Goal: Task Accomplishment & Management: Use online tool/utility

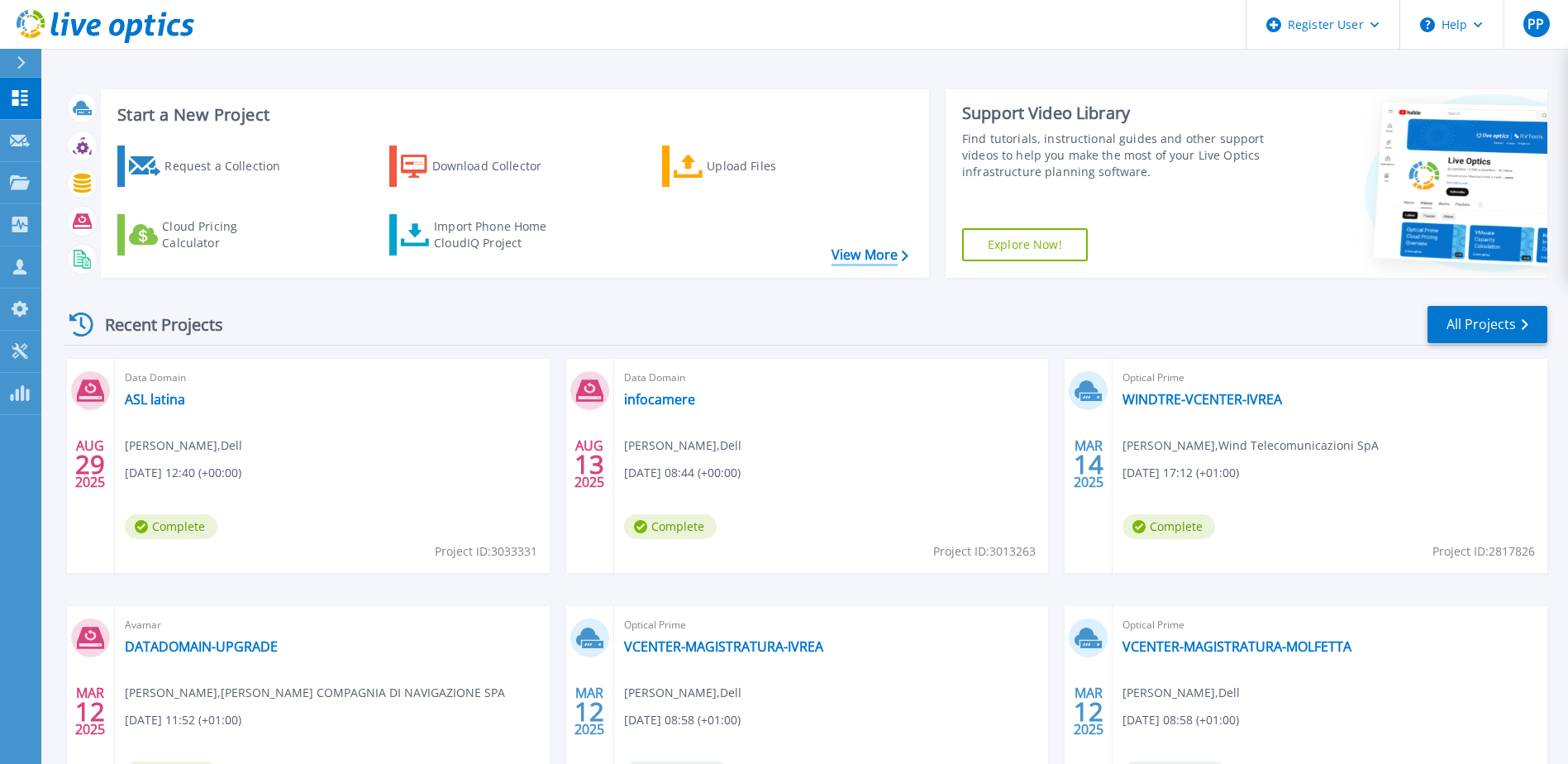
click at [899, 253] on link "View More" at bounding box center [870, 255] width 77 height 16
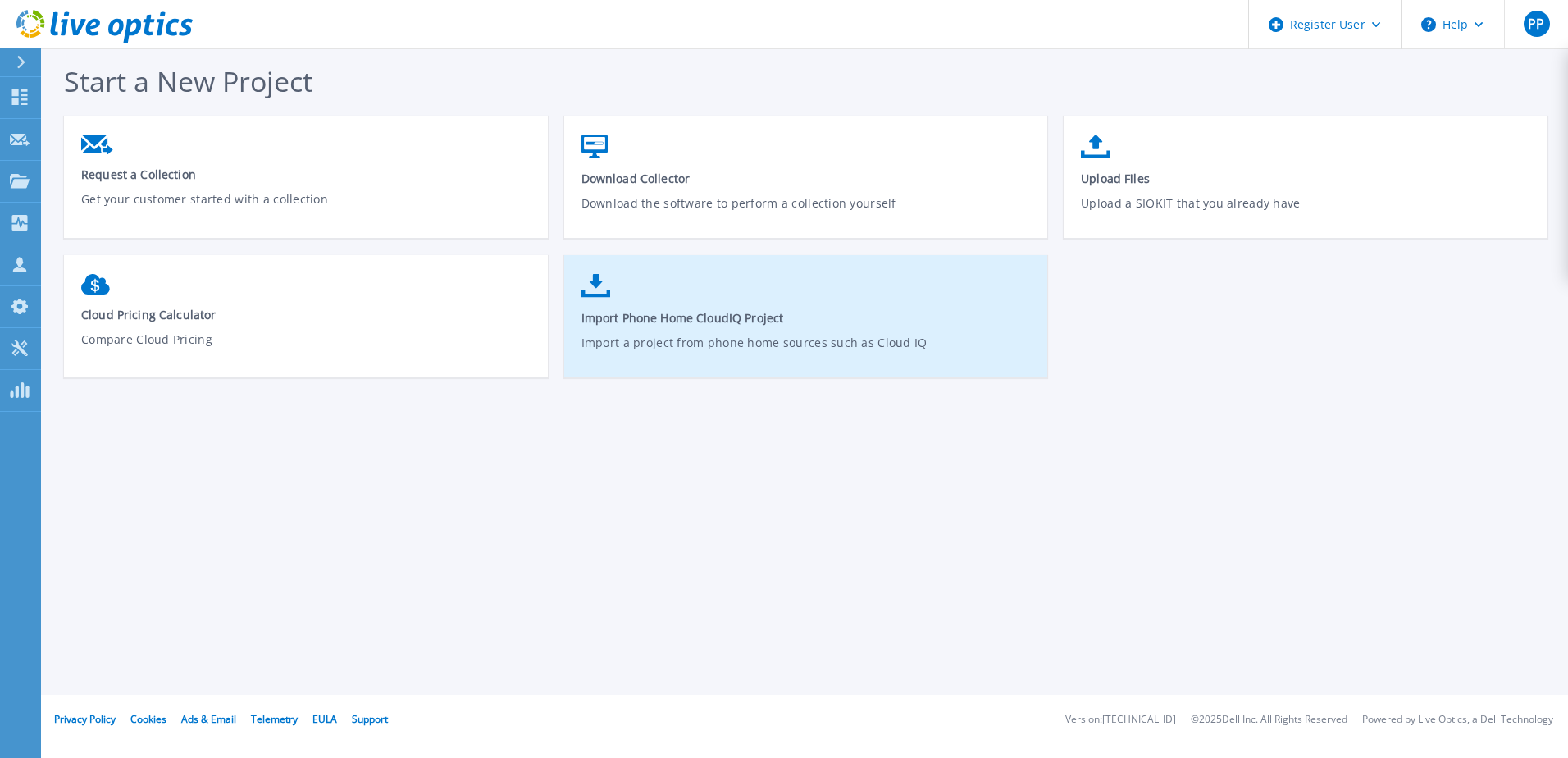
click at [767, 328] on link "Import Phone Home CloudIQ Project Import a project from phone home sources such…" at bounding box center [806, 324] width 484 height 117
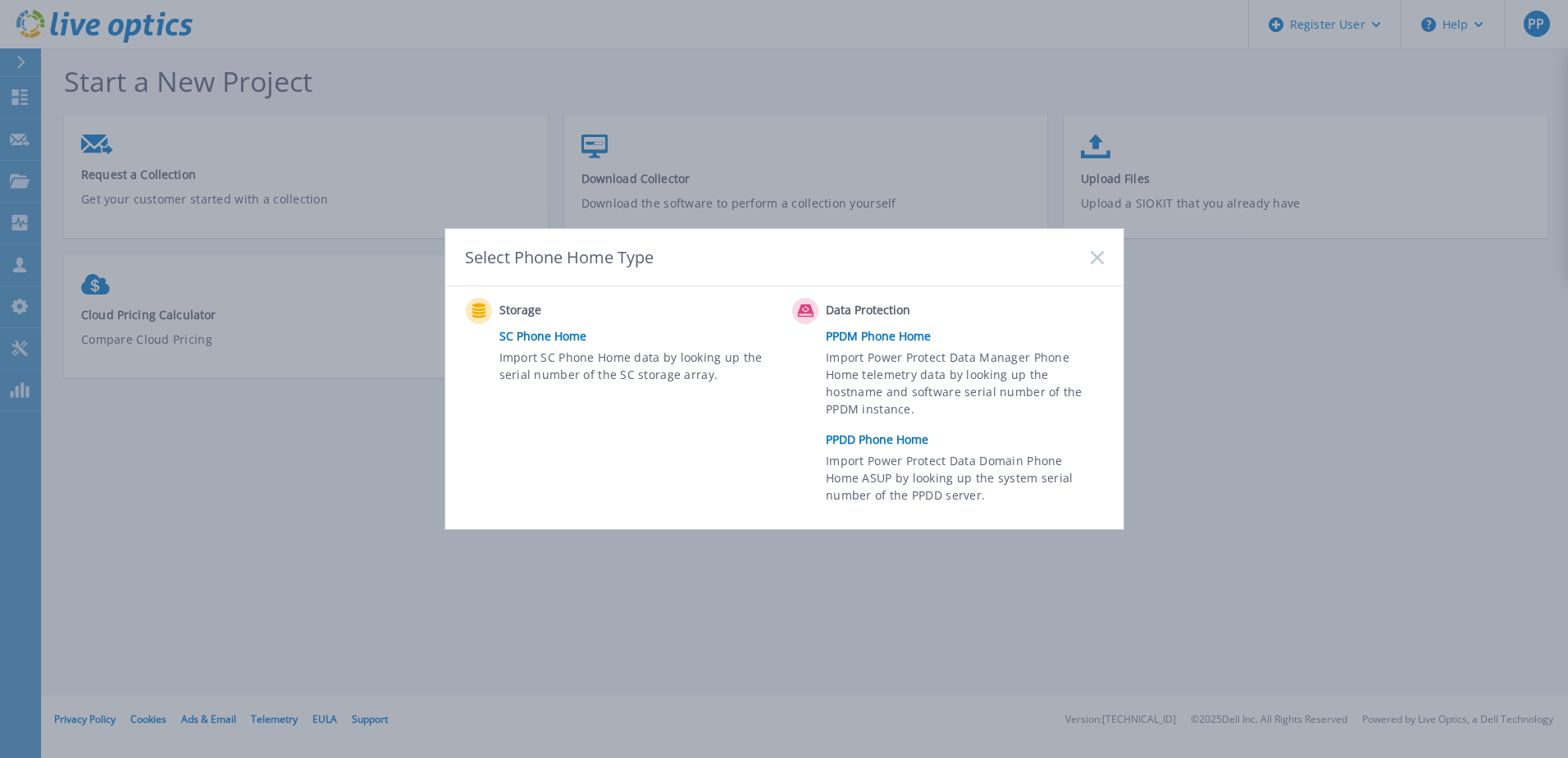
click at [896, 447] on link "PPDD Phone Home" at bounding box center [969, 440] width 285 height 25
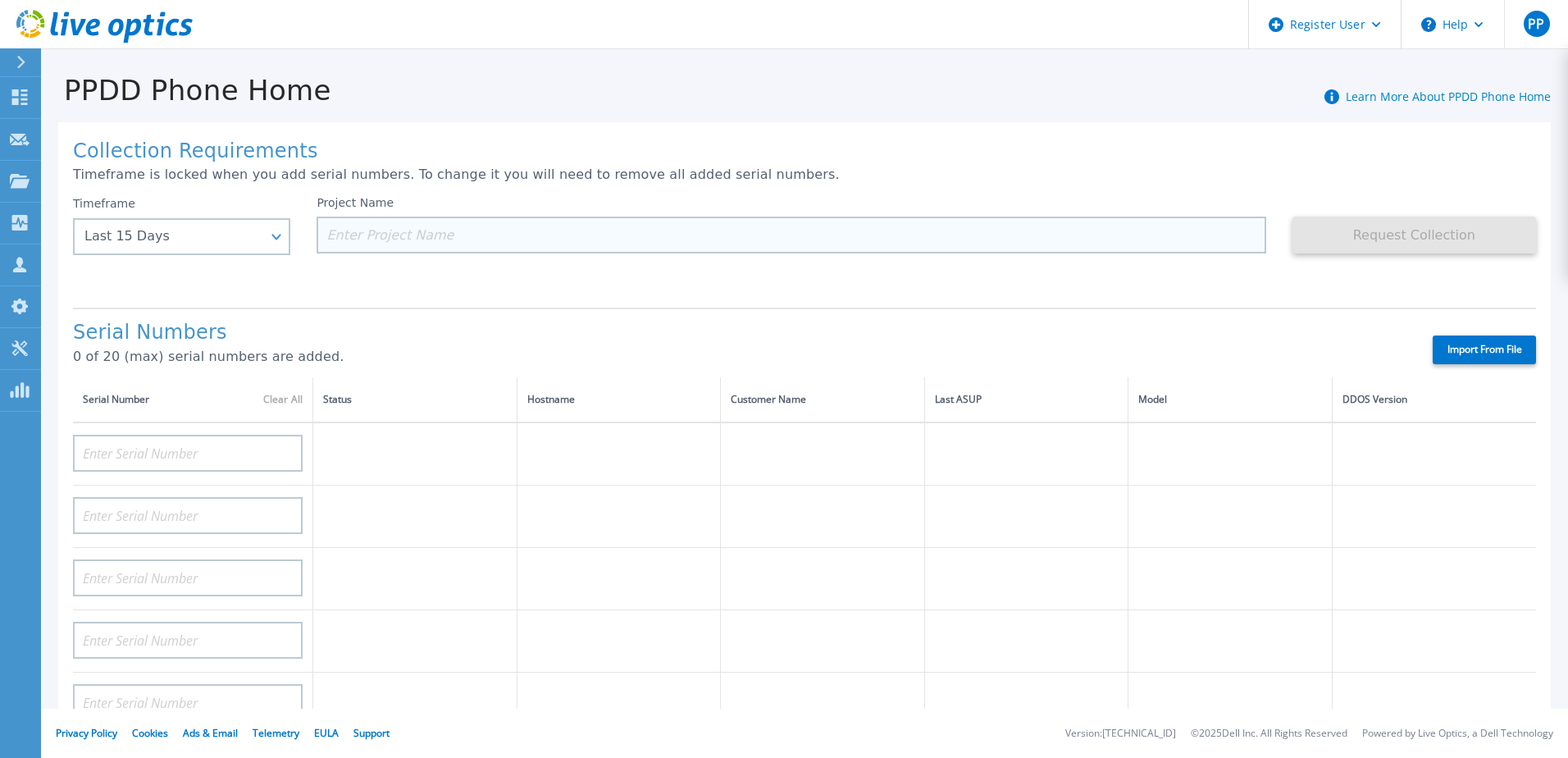
click at [377, 233] on input at bounding box center [791, 235] width 949 height 37
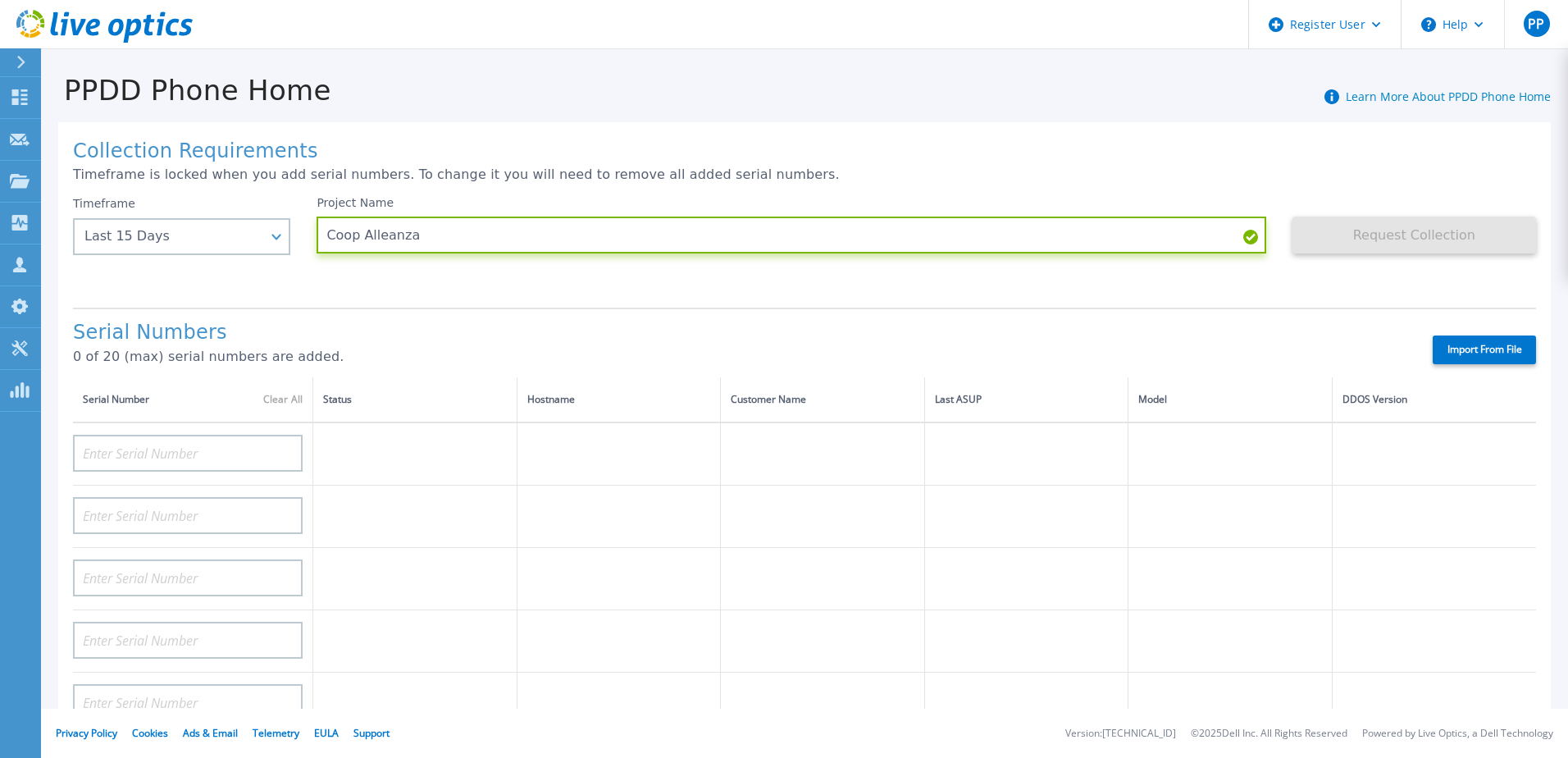
scroll to position [82, 0]
type input "Coop Alleanza"
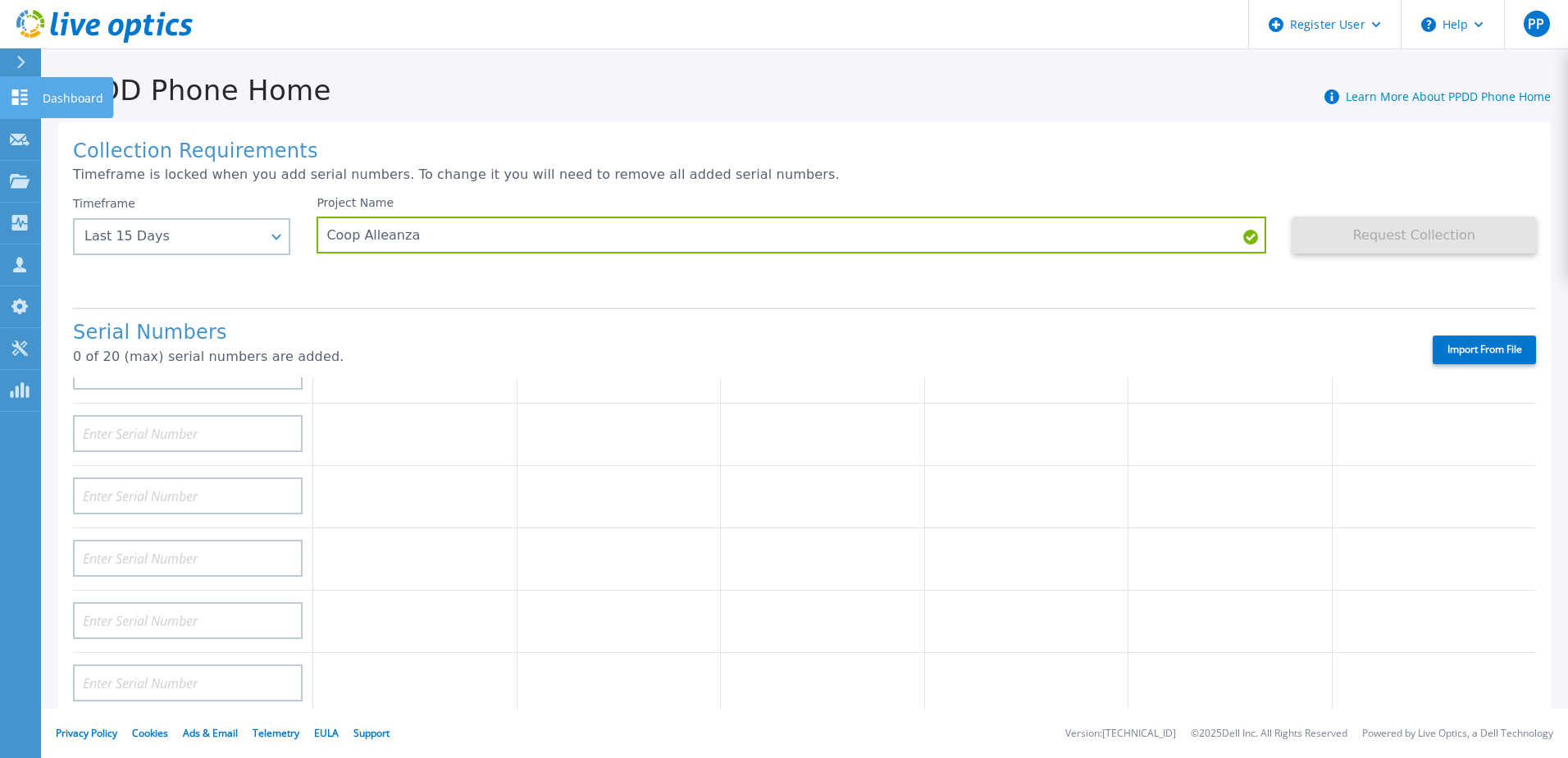
click at [43, 84] on p "Dashboard" at bounding box center [73, 98] width 61 height 43
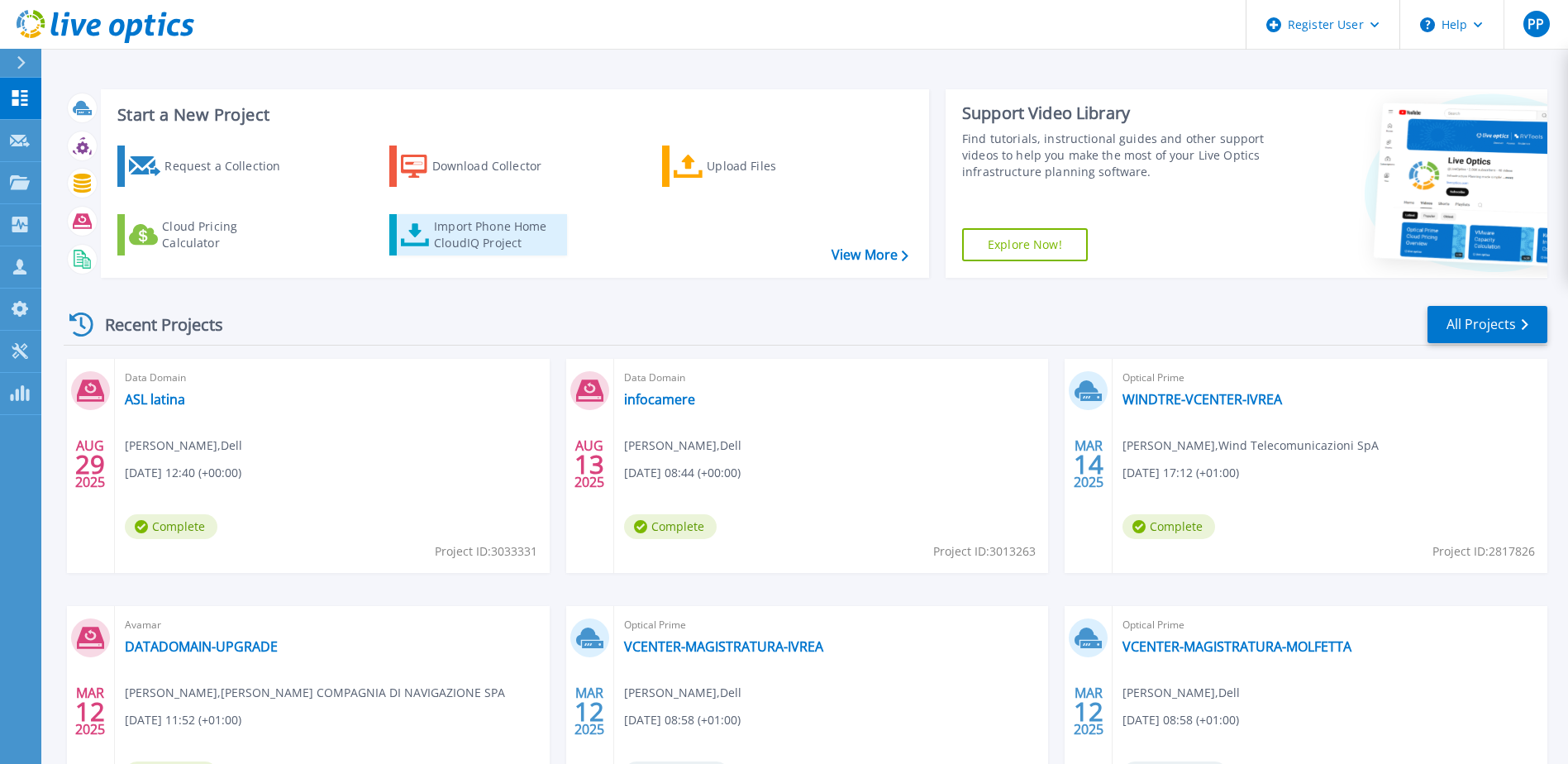
click at [503, 244] on div "Import Phone Home CloudIQ Project" at bounding box center [498, 235] width 129 height 33
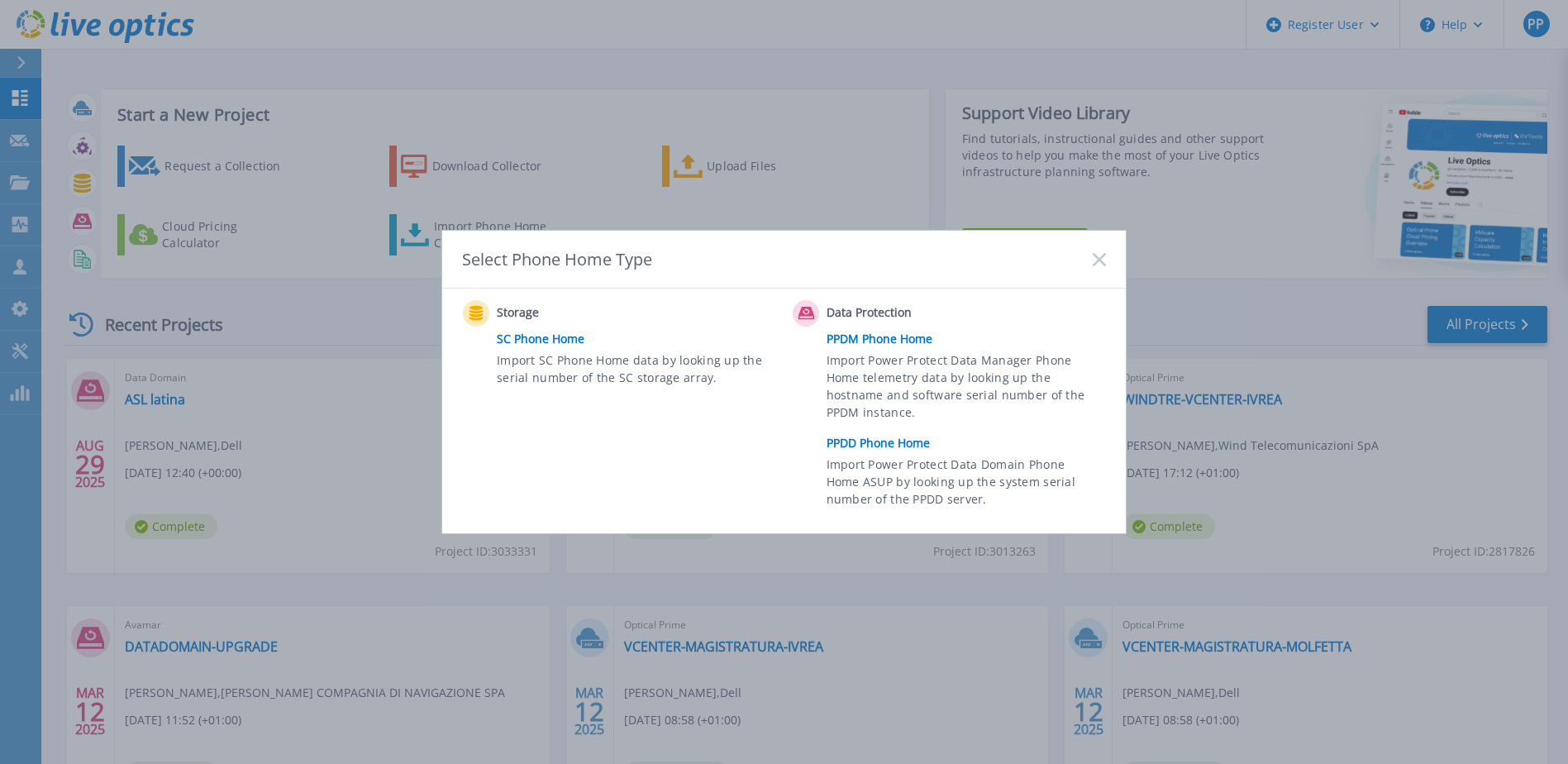
click at [855, 446] on link "PPDD Phone Home" at bounding box center [970, 443] width 288 height 25
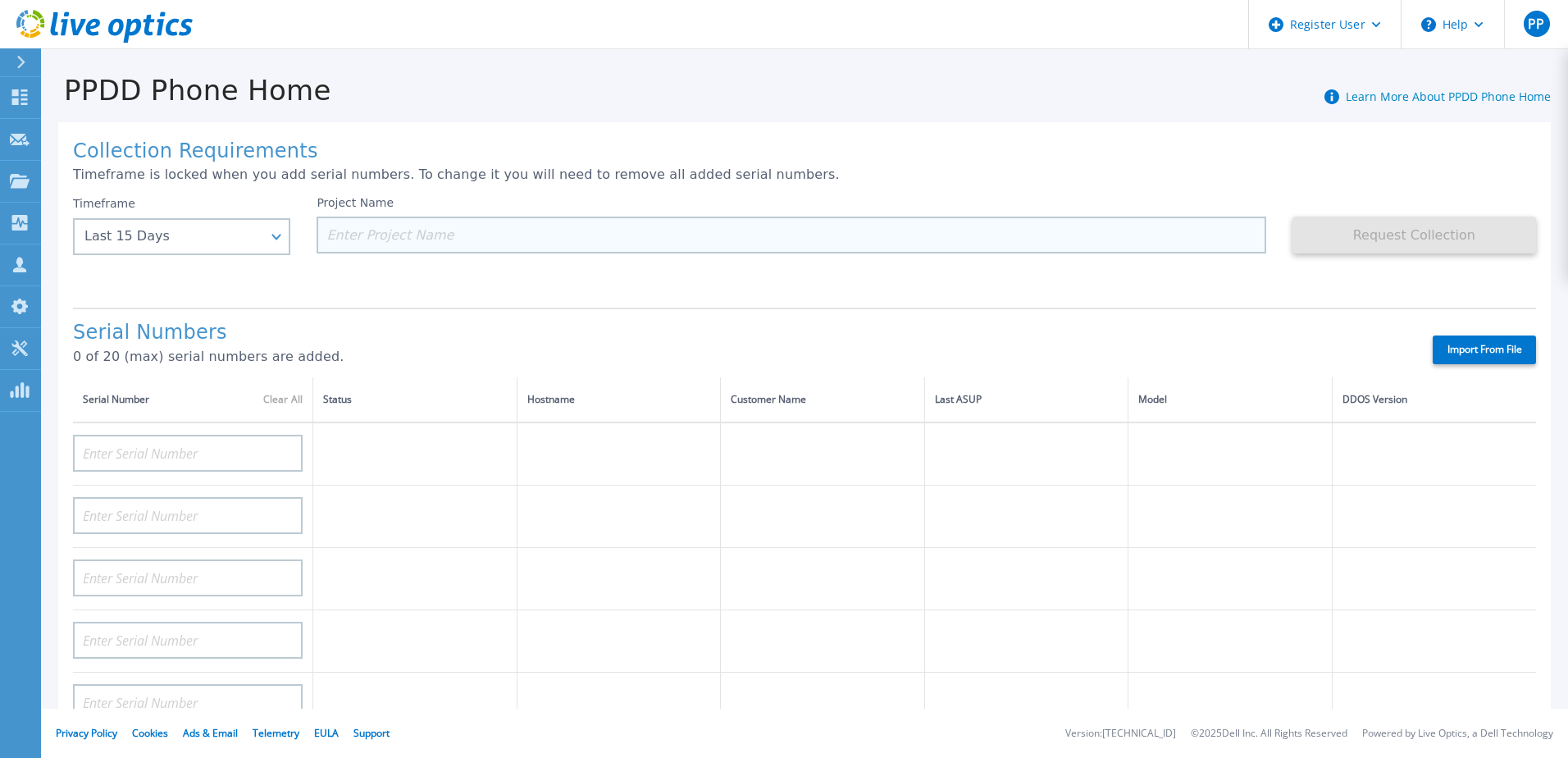
click at [862, 237] on input at bounding box center [791, 235] width 949 height 37
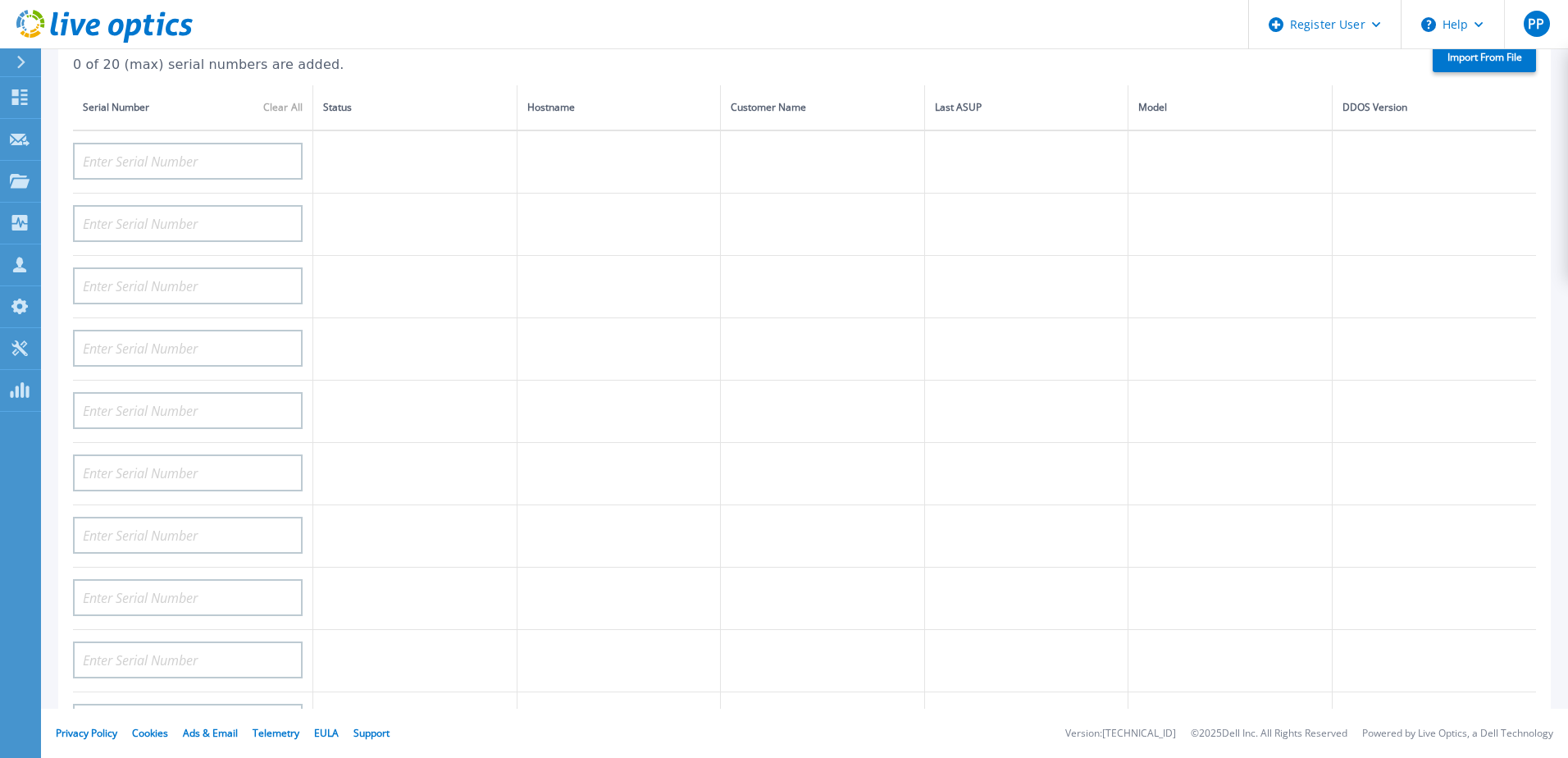
scroll to position [46, 0]
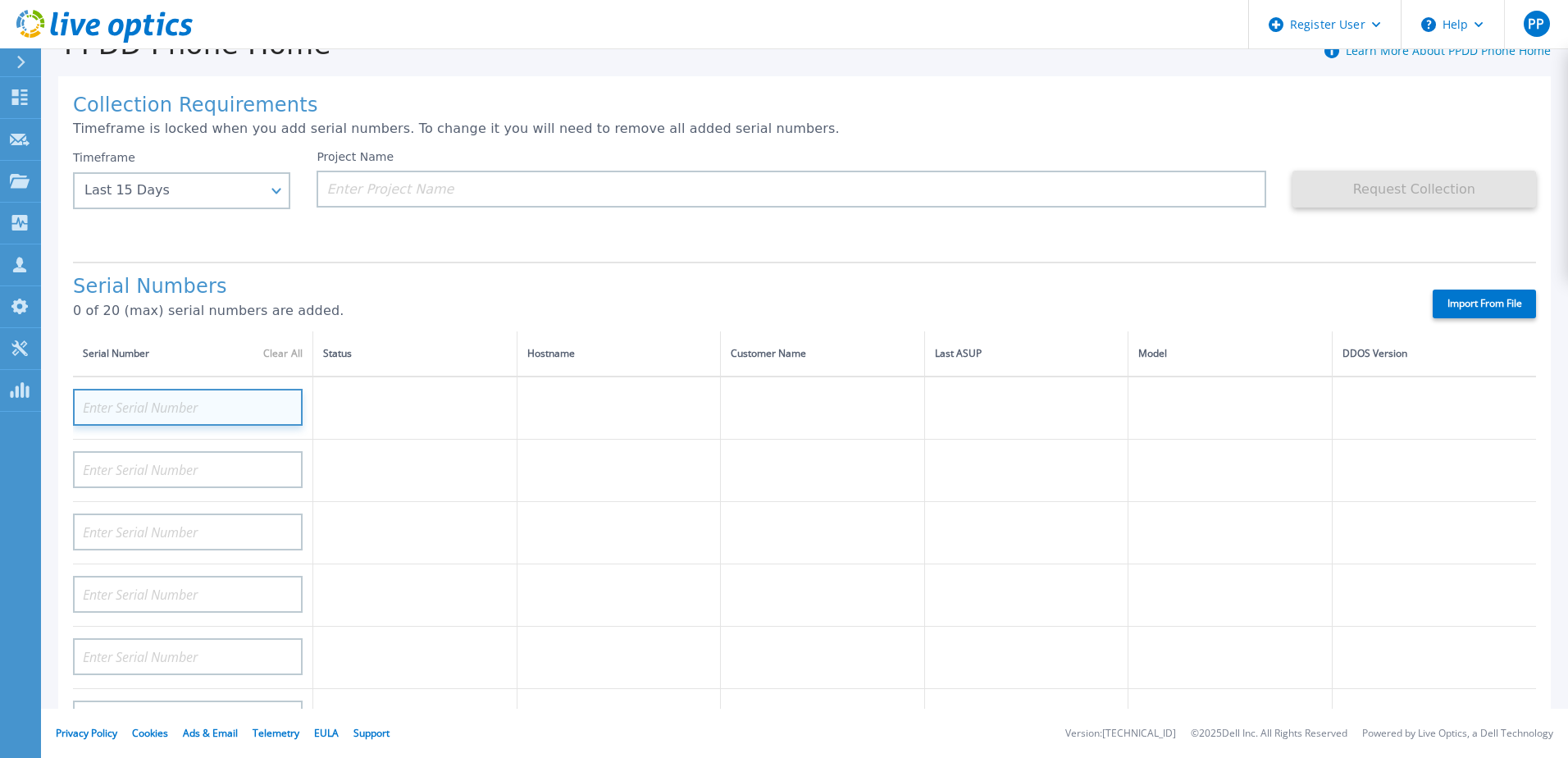
click at [196, 413] on input at bounding box center [188, 407] width 230 height 37
paste input "CKM00202001859"
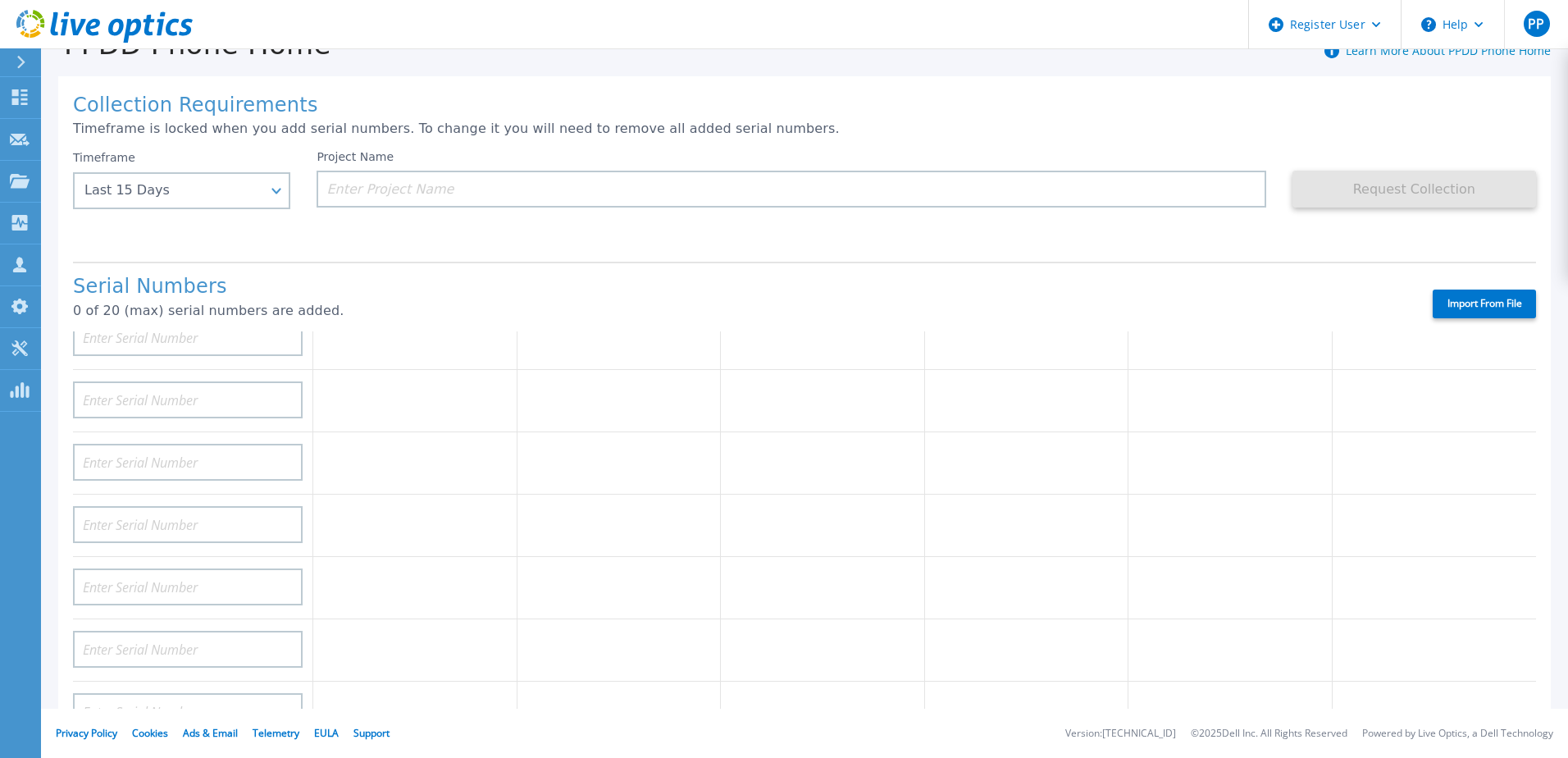
scroll to position [0, 0]
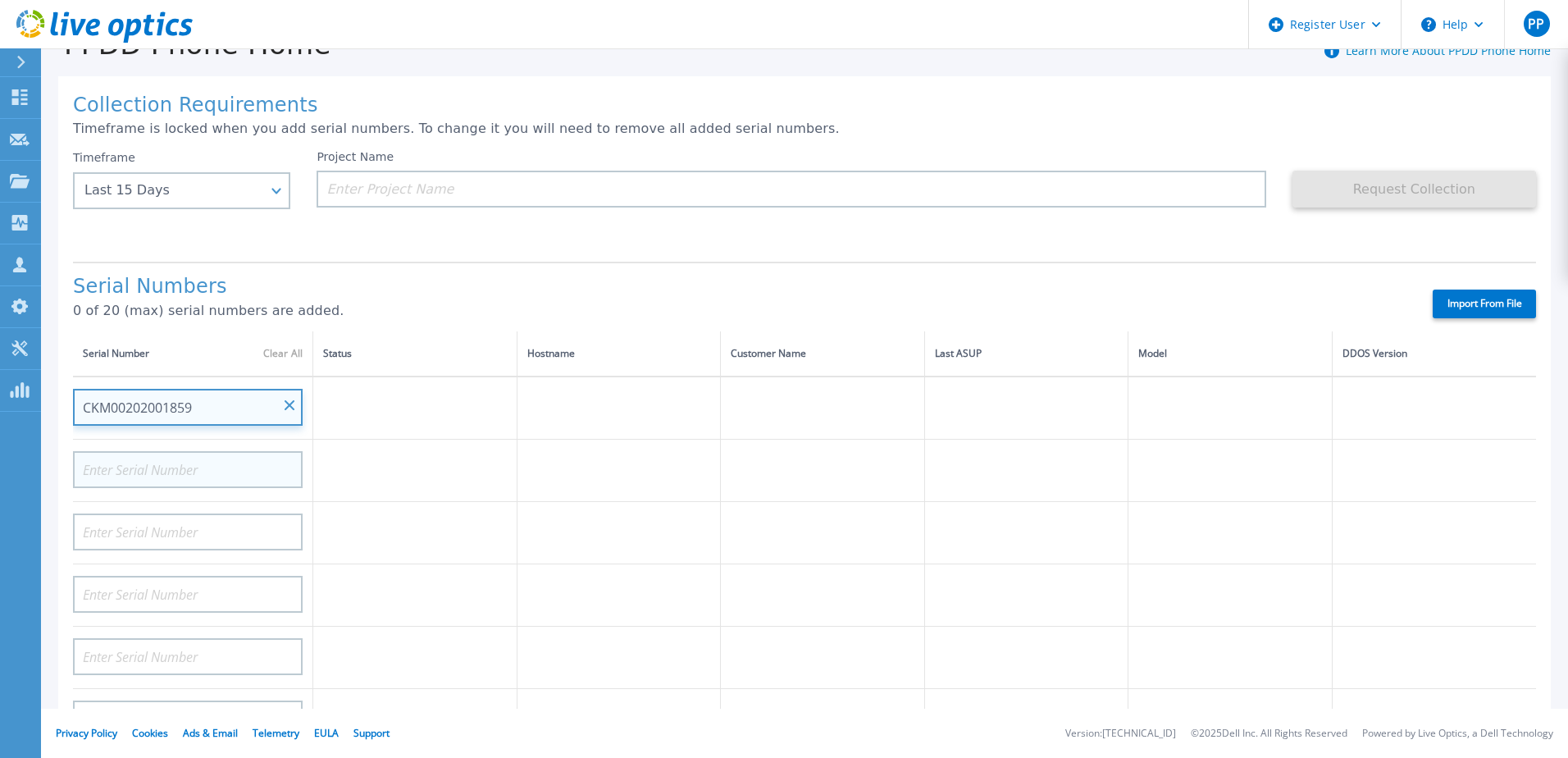
type input "CKM00202001859"
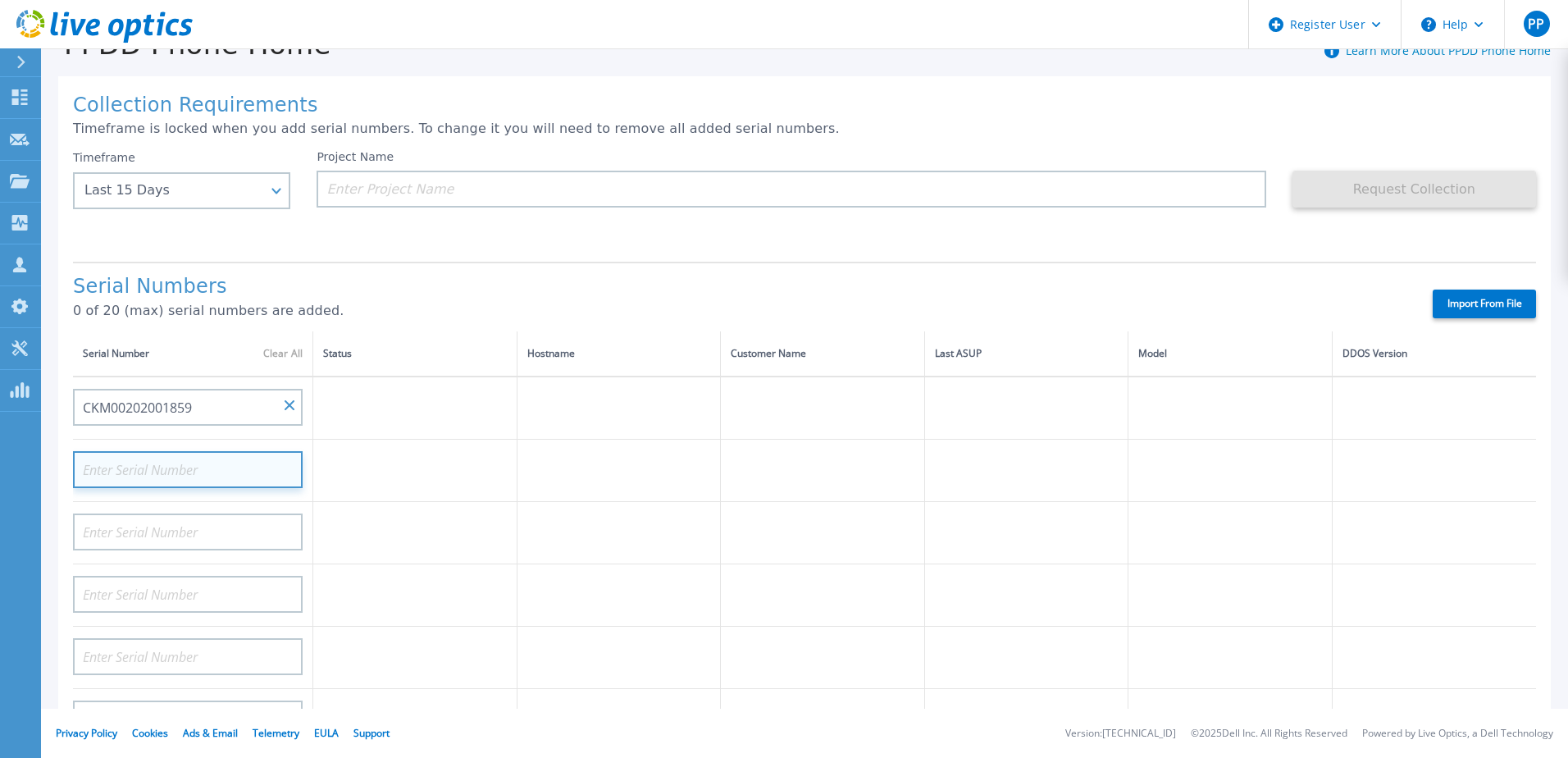
click at [201, 472] on input at bounding box center [188, 469] width 230 height 37
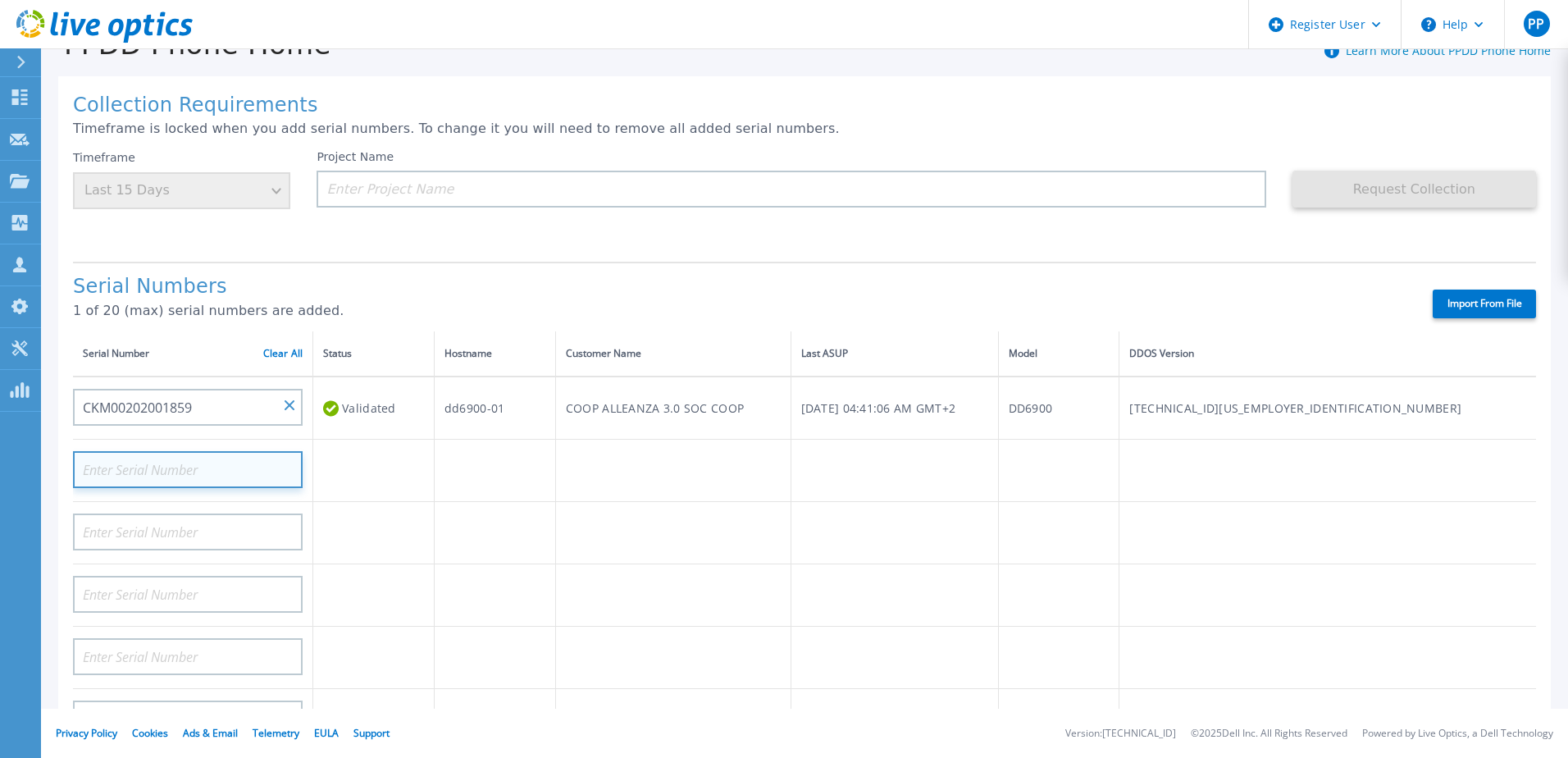
click at [170, 477] on input at bounding box center [188, 469] width 230 height 37
paste input "CKM01210307401"
type input "CKM01210307401"
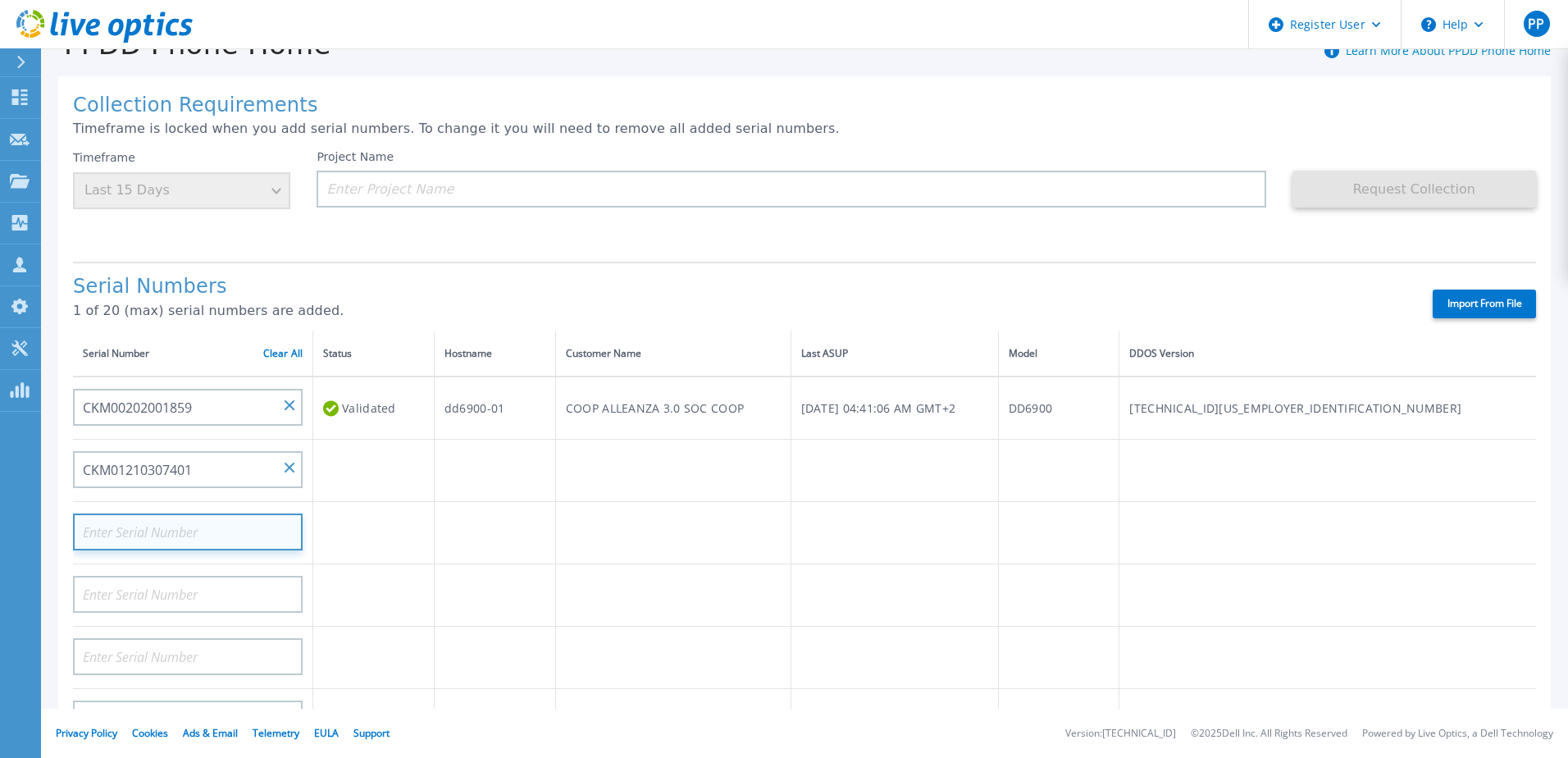
click at [183, 535] on input at bounding box center [188, 532] width 230 height 37
click at [179, 542] on input at bounding box center [188, 532] width 230 height 37
paste input "CKM00190700569"
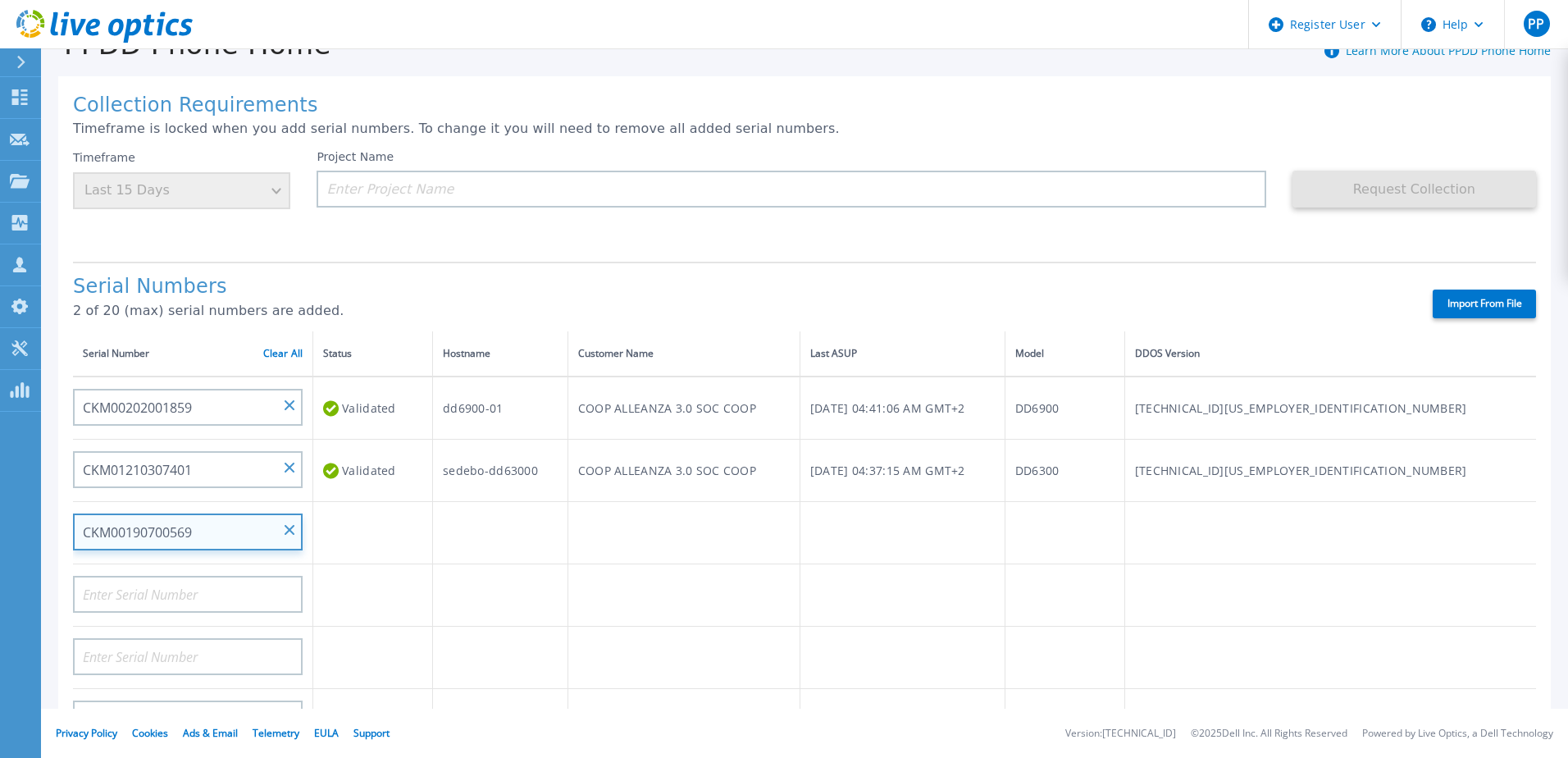
type input "CKM00190700569"
click at [556, 550] on td at bounding box center [500, 533] width 135 height 62
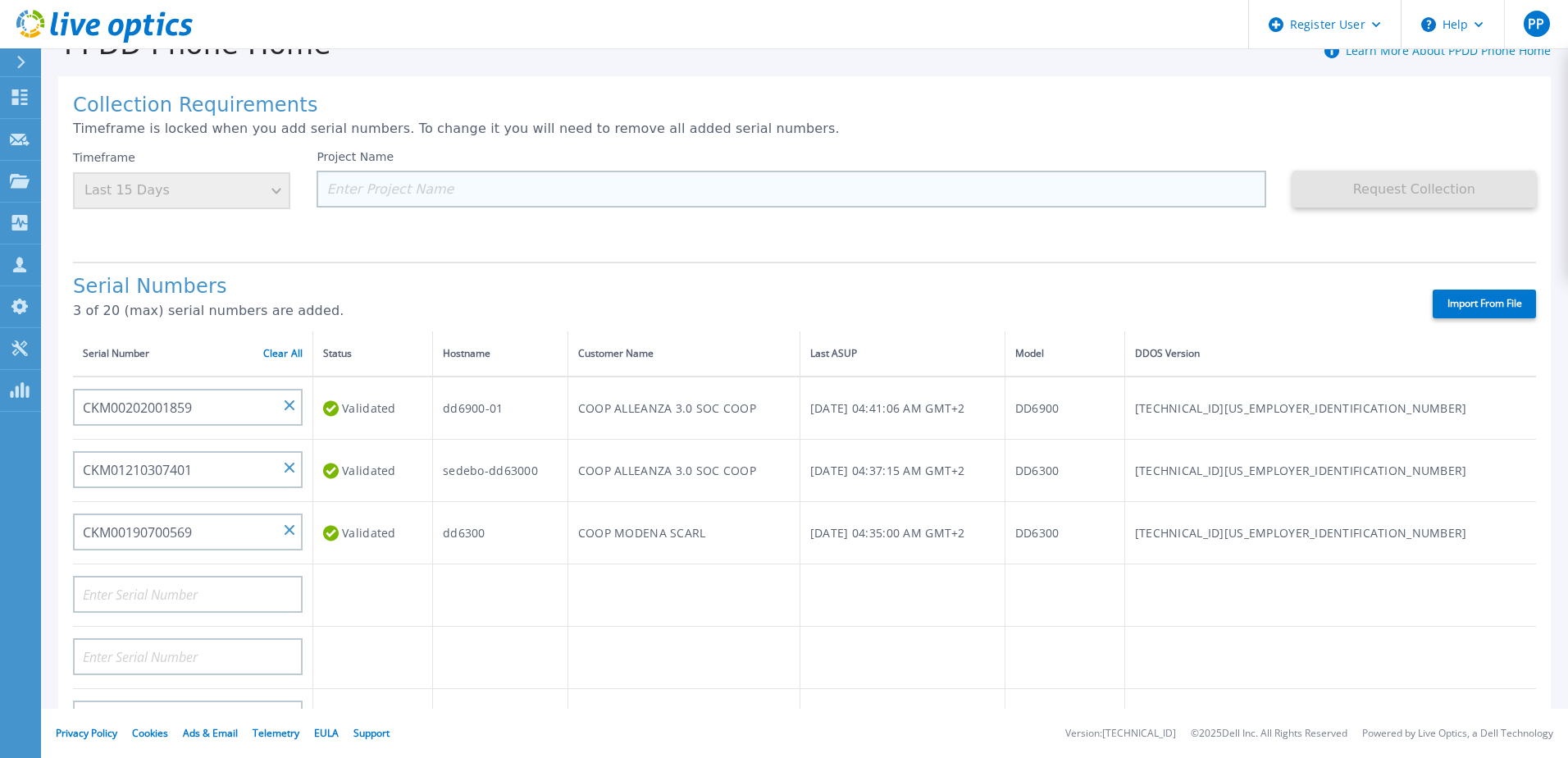
click at [662, 199] on input at bounding box center [791, 189] width 949 height 37
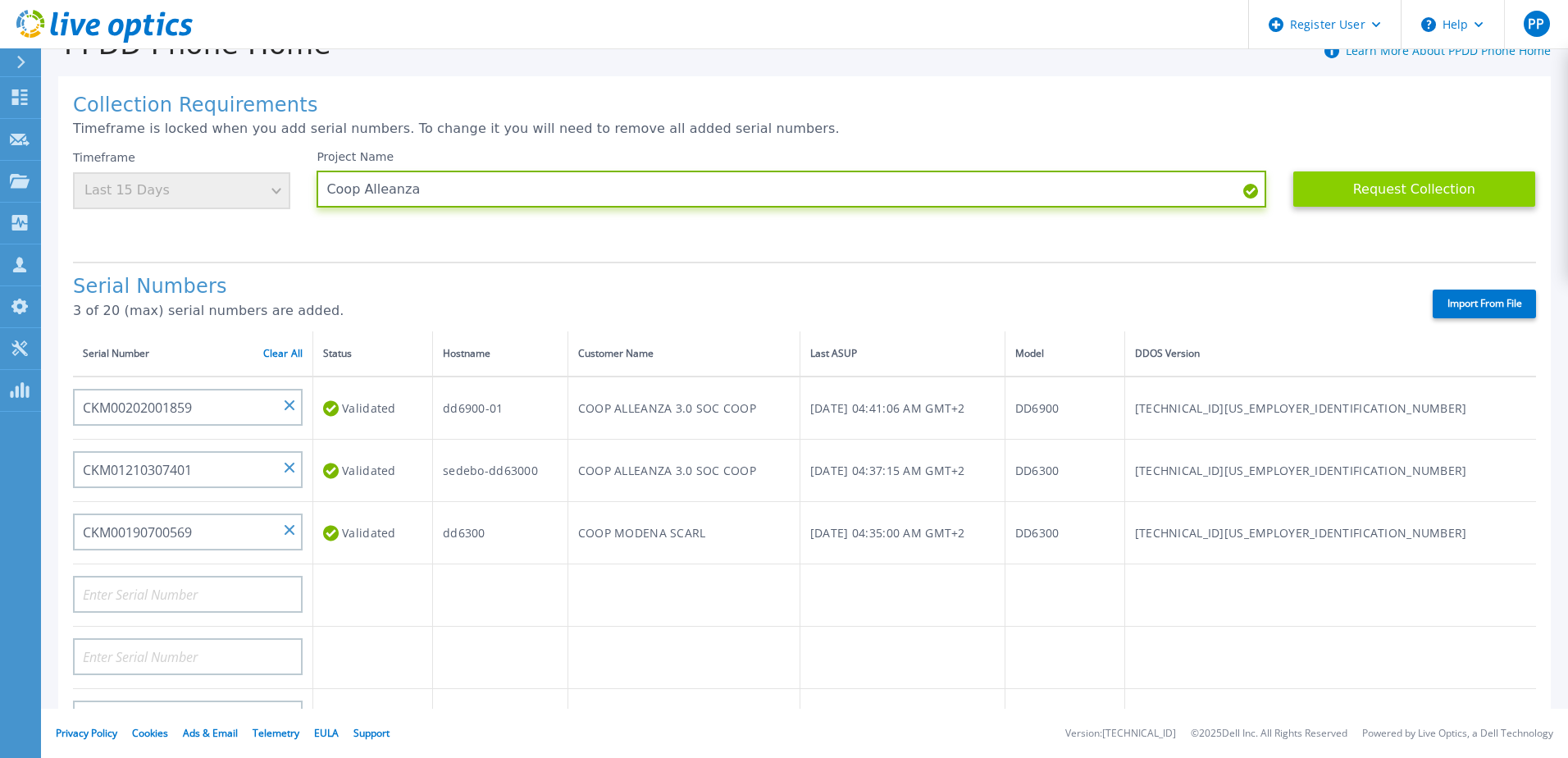
type input "Coop Alleanza"
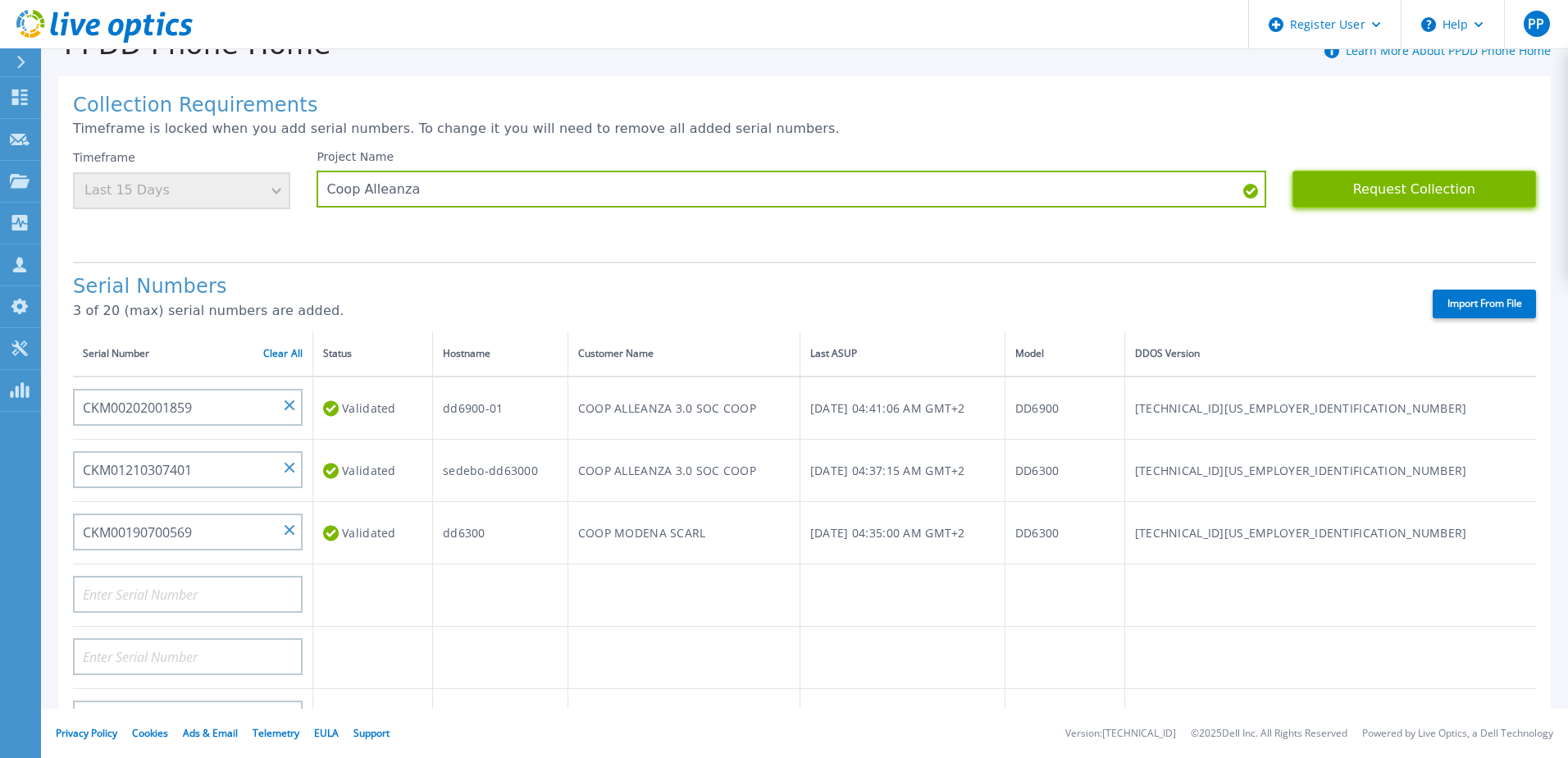
click at [1370, 203] on button "Request Collection" at bounding box center [1414, 189] width 244 height 37
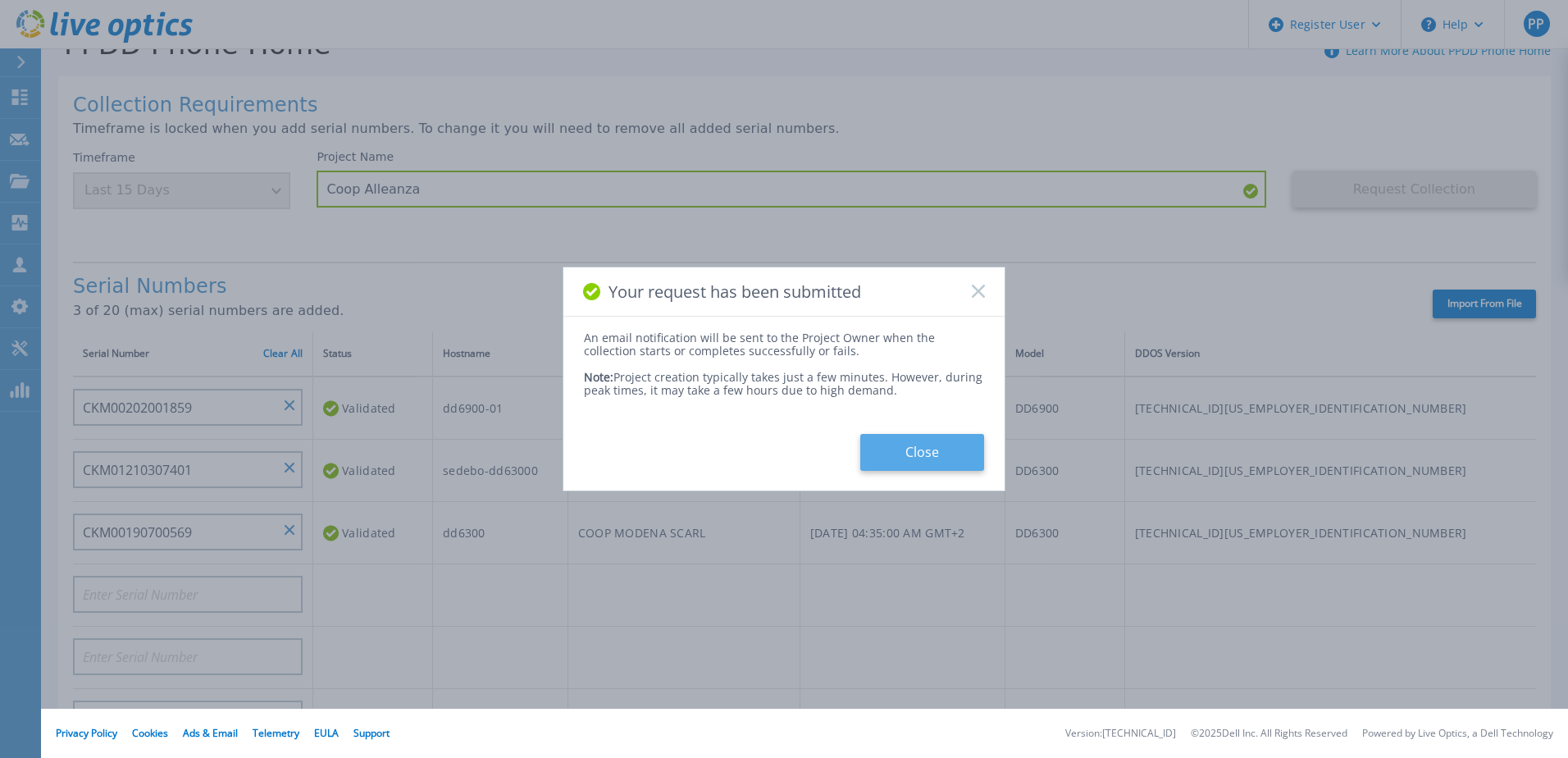
click at [963, 443] on button "Close" at bounding box center [922, 452] width 124 height 37
